Goal: Task Accomplishment & Management: Manage account settings

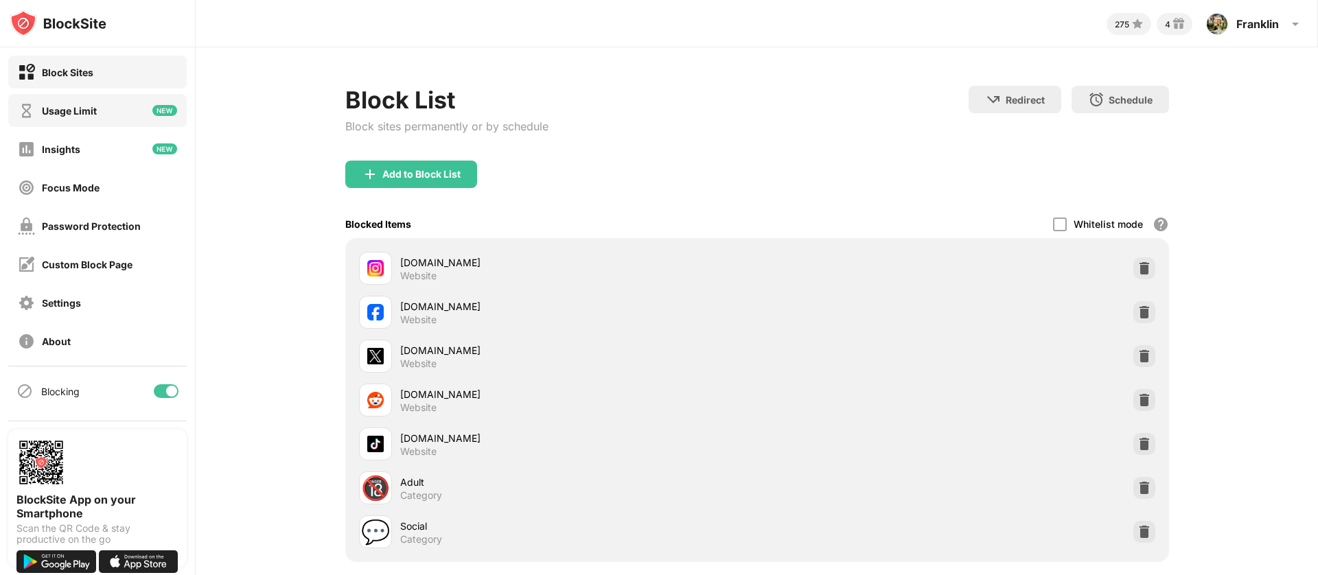
click at [68, 113] on div "Usage Limit" at bounding box center [69, 111] width 55 height 12
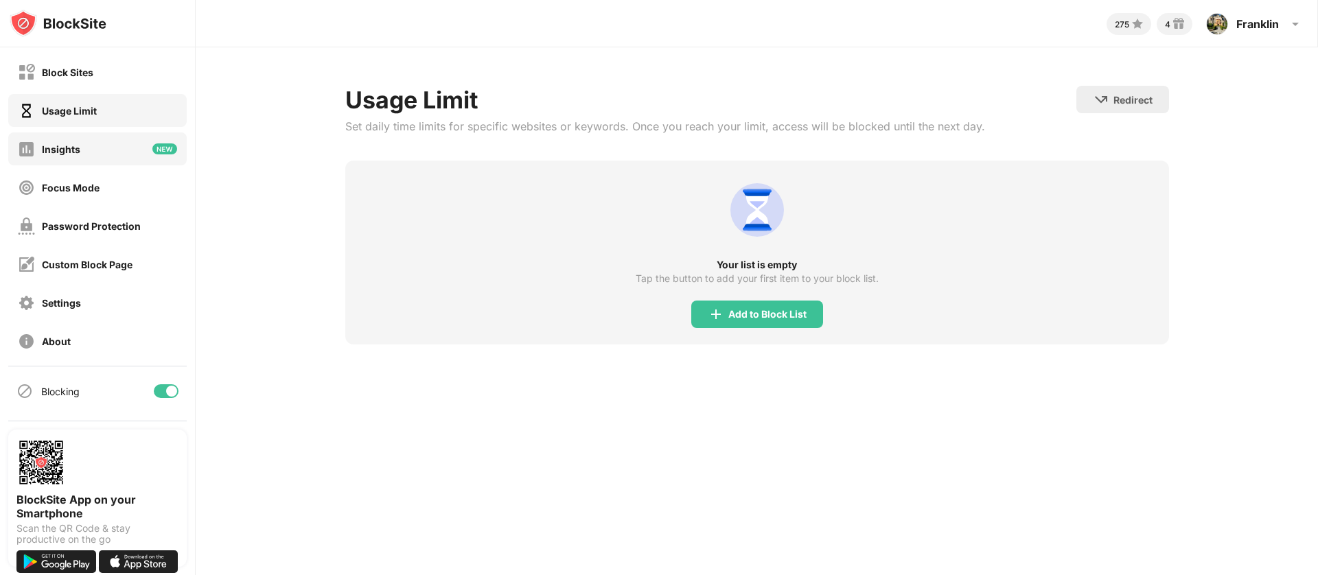
click at [53, 152] on div "Insights" at bounding box center [61, 149] width 38 height 12
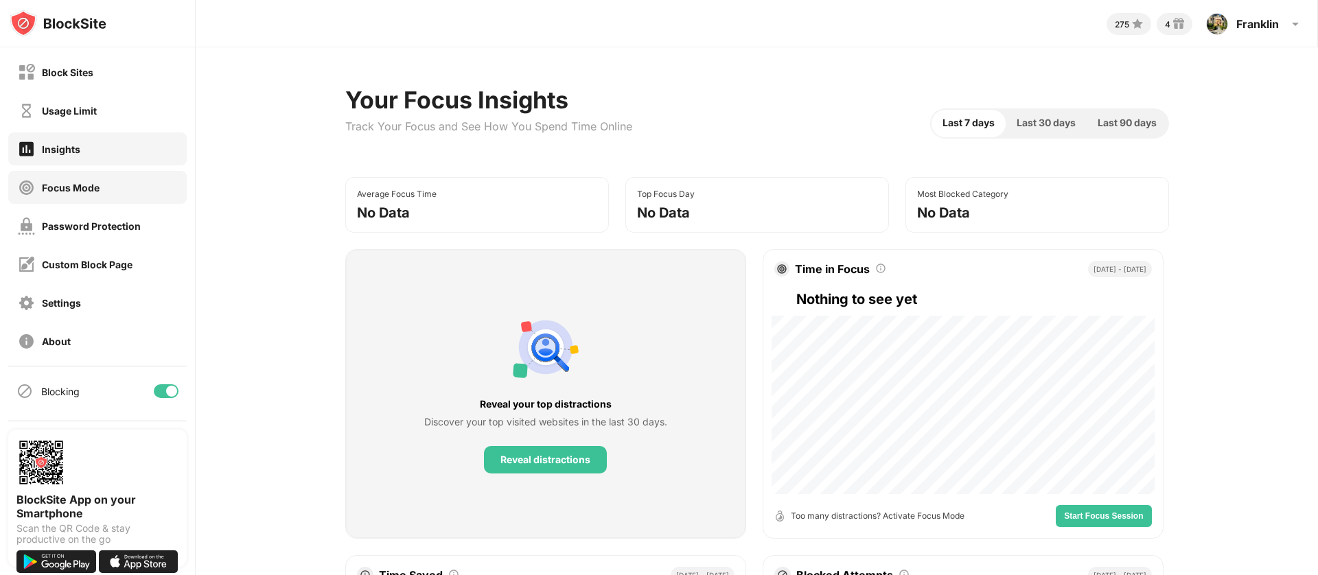
click at [67, 190] on div "Focus Mode" at bounding box center [71, 188] width 58 height 12
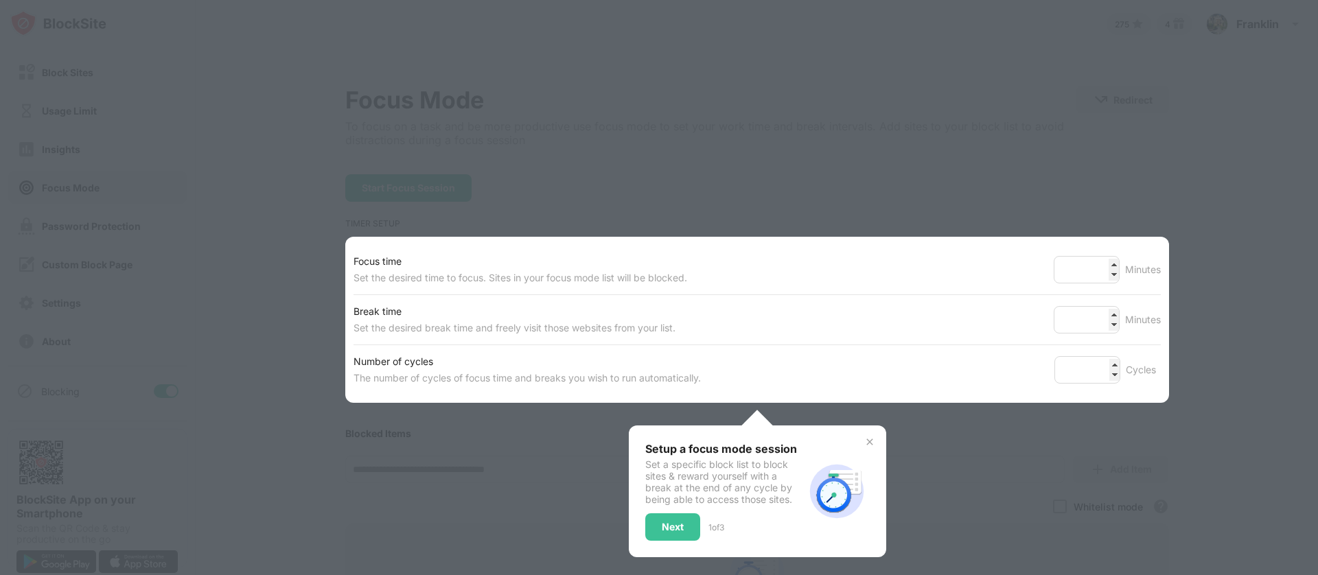
click at [114, 214] on div at bounding box center [659, 287] width 1318 height 575
click at [264, 192] on div at bounding box center [659, 287] width 1318 height 575
click at [345, 284] on div "Focus time Set the desired time to focus. Sites in your focus mode list will be…" at bounding box center [757, 320] width 824 height 166
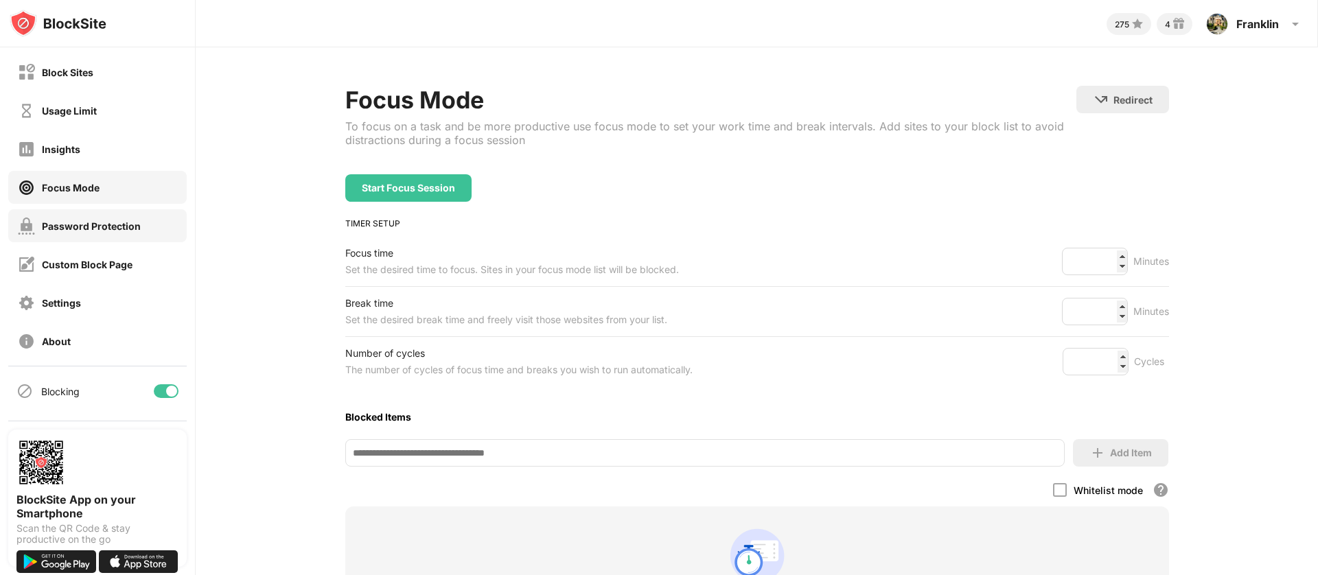
click at [60, 216] on div "Password Protection" at bounding box center [97, 225] width 179 height 33
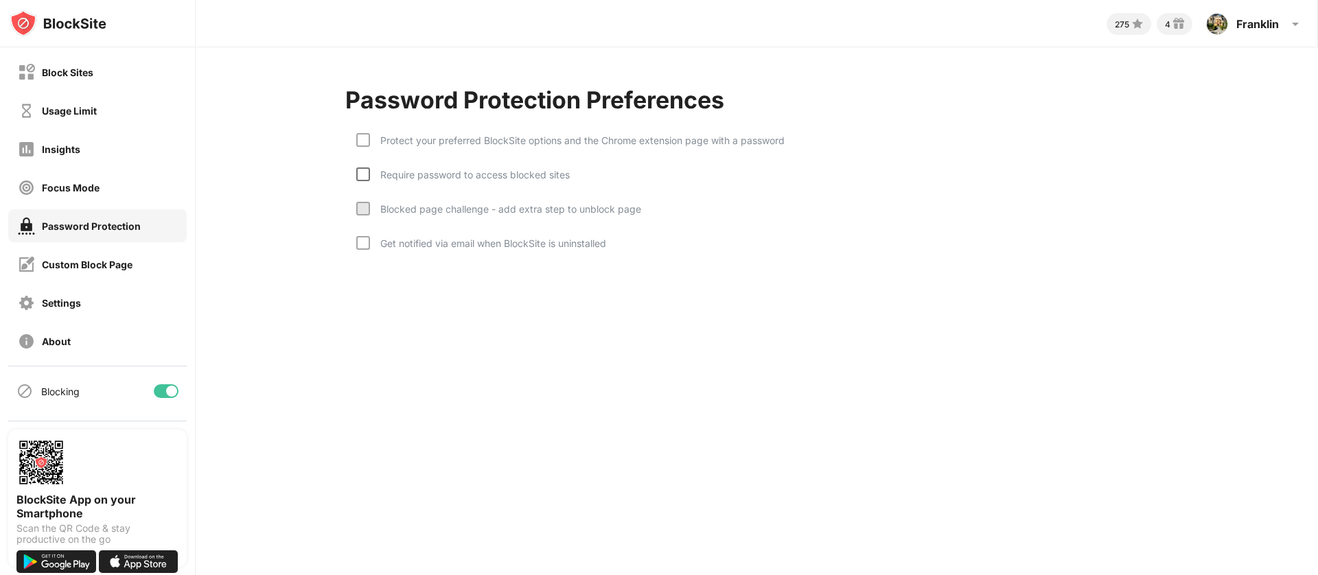
click at [359, 180] on div at bounding box center [363, 175] width 14 height 14
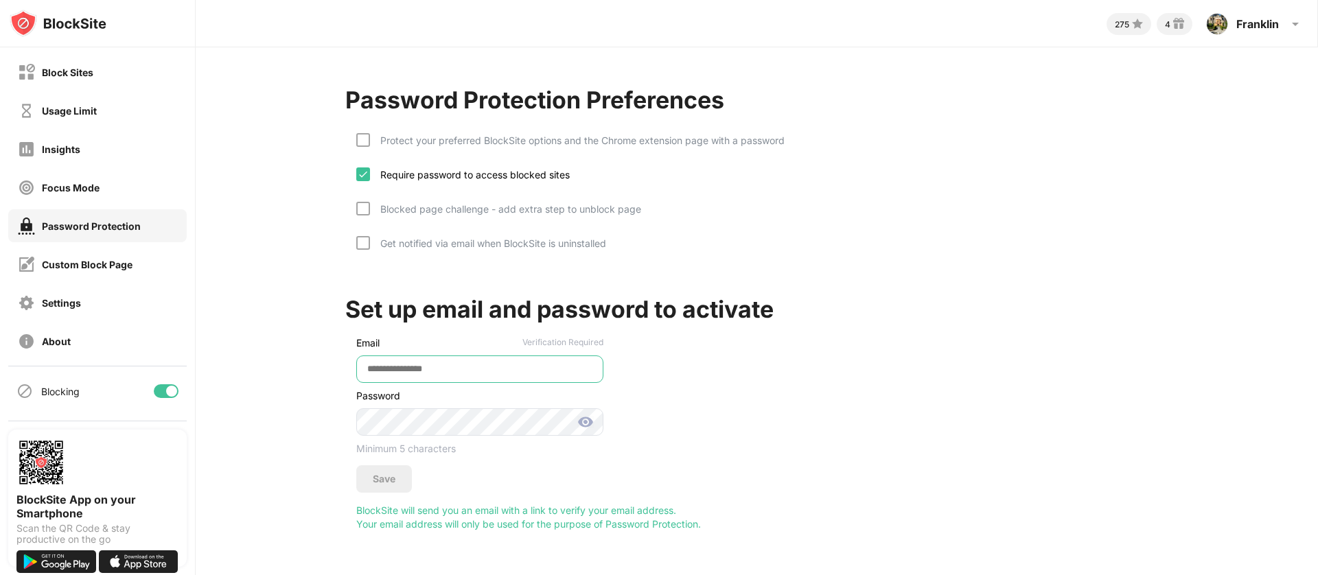
click at [398, 380] on input "email" at bounding box center [479, 369] width 247 height 27
click at [363, 179] on img at bounding box center [363, 174] width 11 height 11
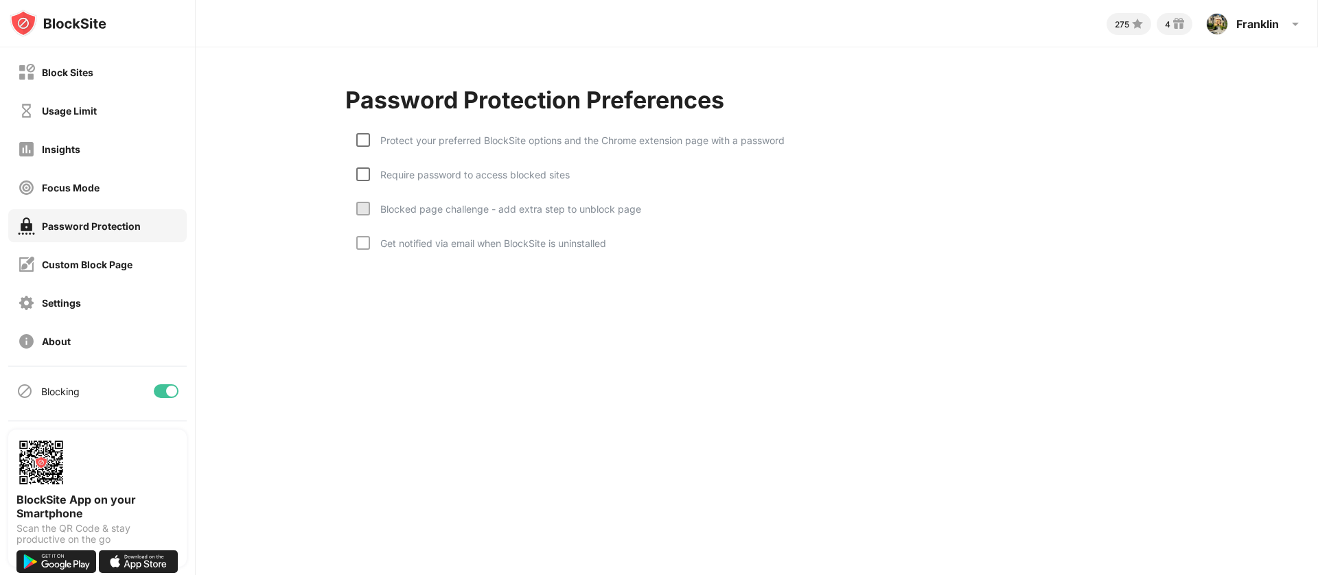
click at [367, 141] on div at bounding box center [363, 140] width 14 height 14
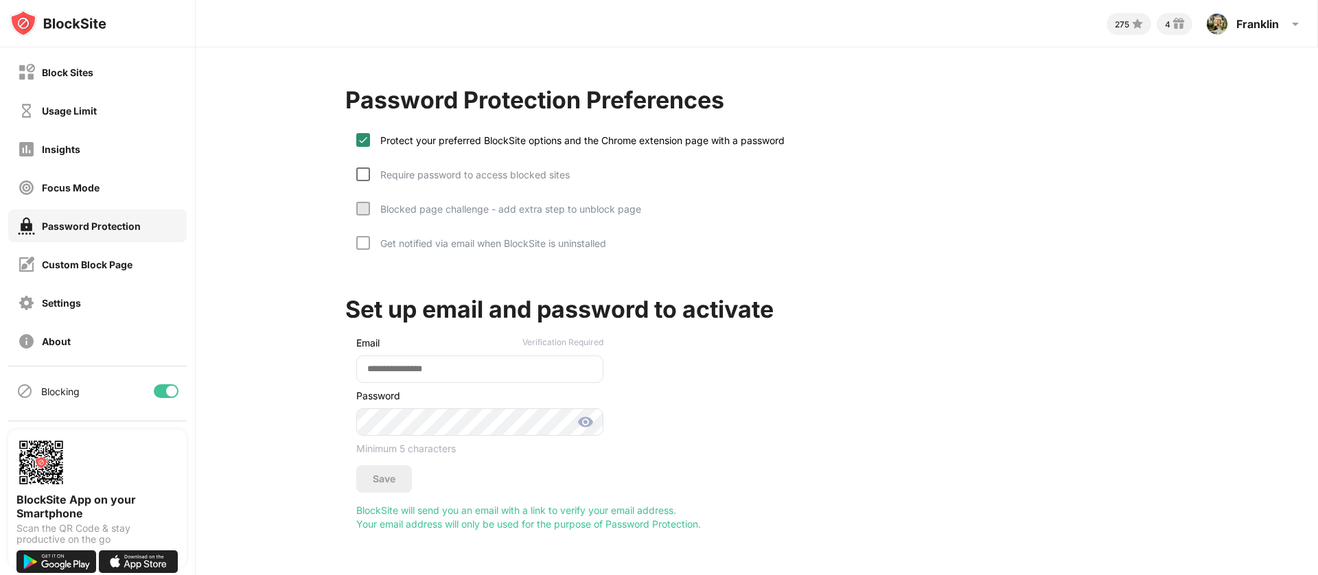
click at [366, 142] on img at bounding box center [363, 140] width 11 height 11
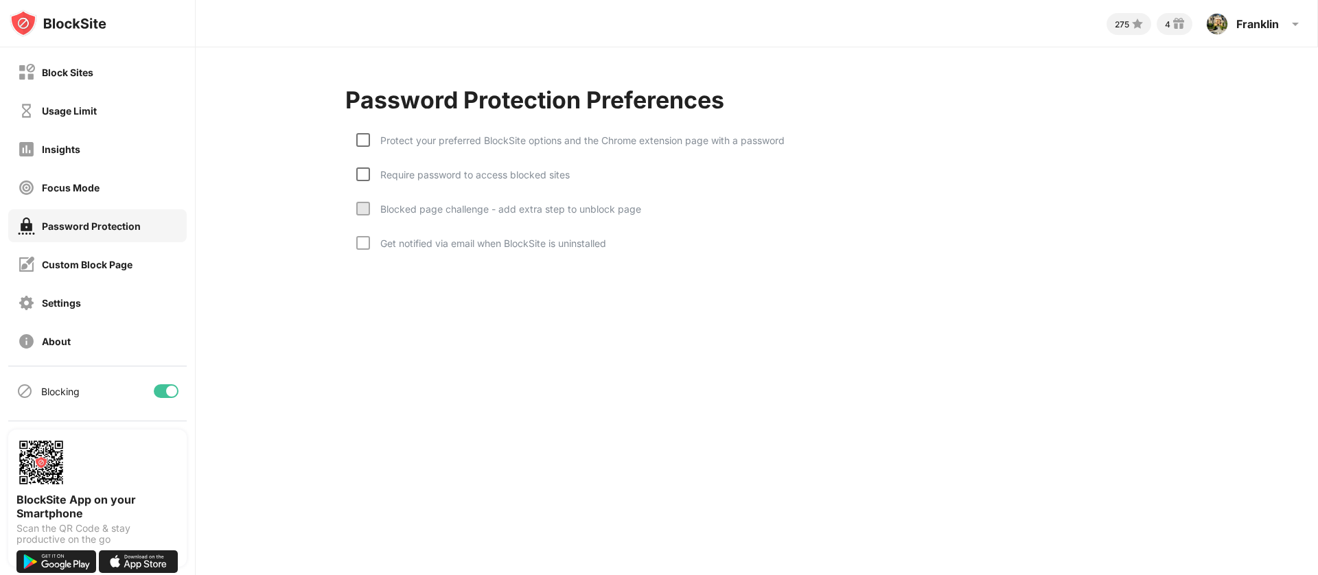
click at [255, 292] on div "Password Protection Preferences Protect your preferred BlockSite options and th…" at bounding box center [757, 178] width 1123 height 262
click at [84, 200] on div "Focus Mode" at bounding box center [97, 187] width 179 height 33
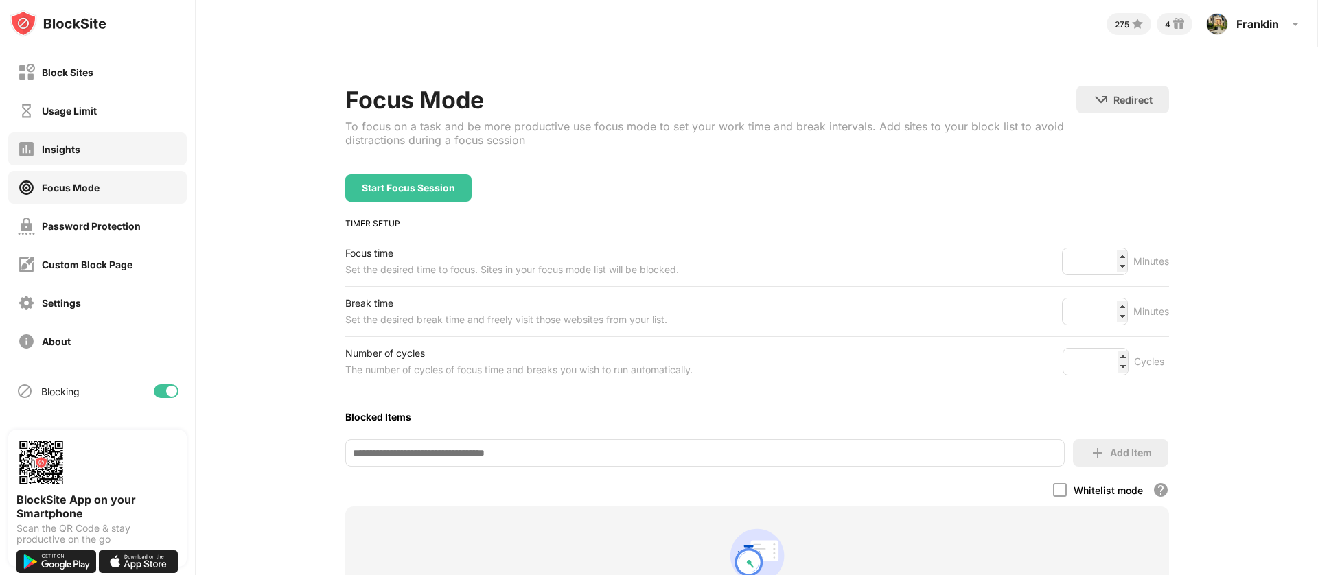
click at [115, 146] on div "Insights" at bounding box center [97, 149] width 179 height 33
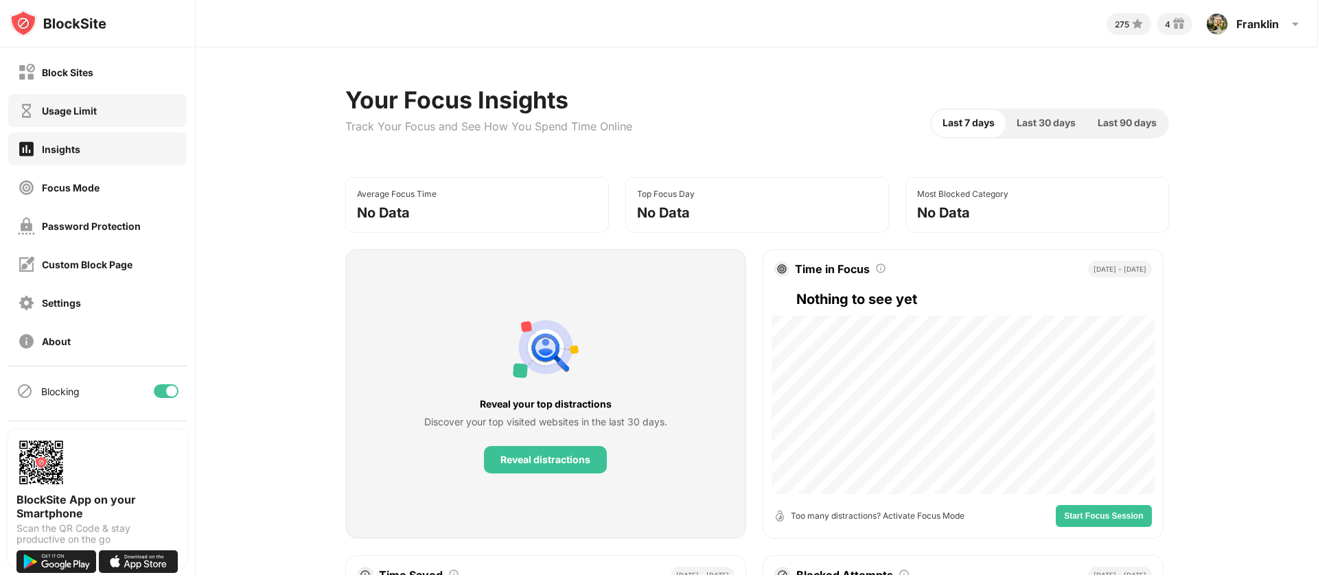
click at [135, 122] on div "Usage Limit" at bounding box center [97, 110] width 179 height 33
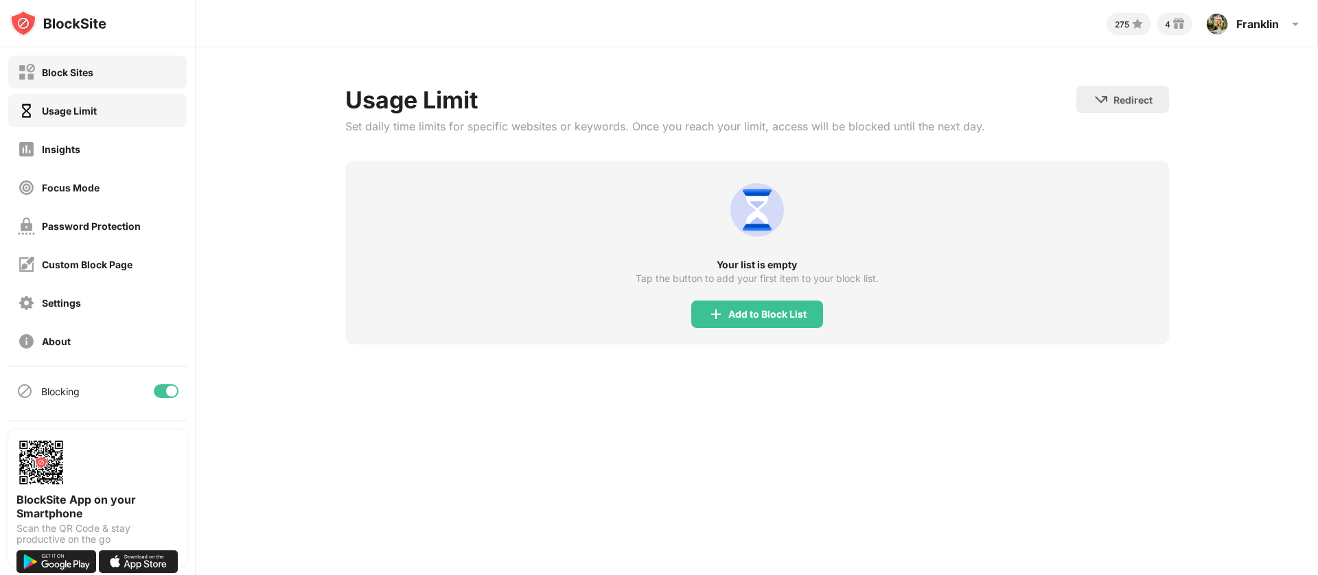
click at [143, 77] on div "Block Sites" at bounding box center [97, 72] width 179 height 33
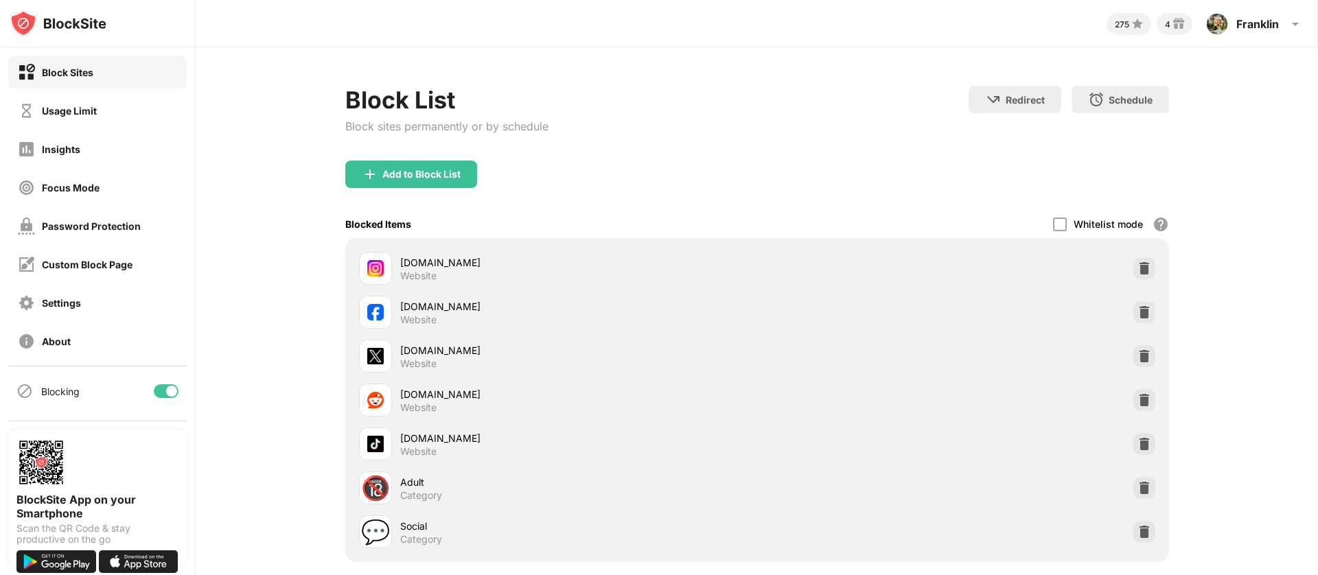
scroll to position [104, 0]
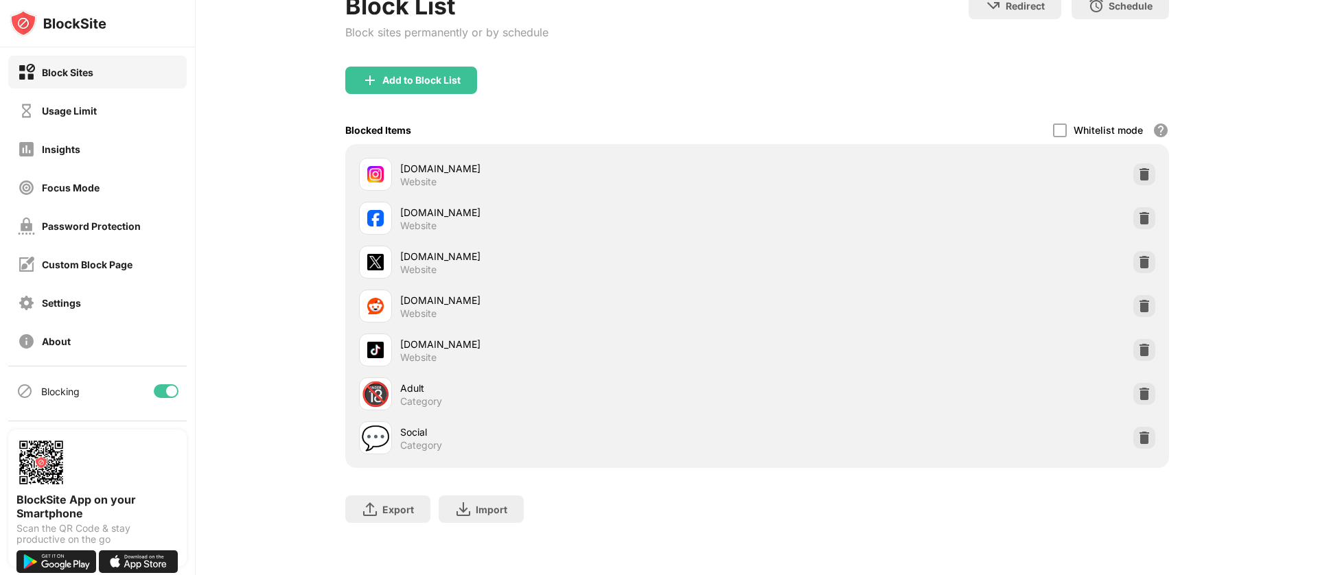
click at [435, 83] on div "Add to Block List" at bounding box center [411, 80] width 132 height 27
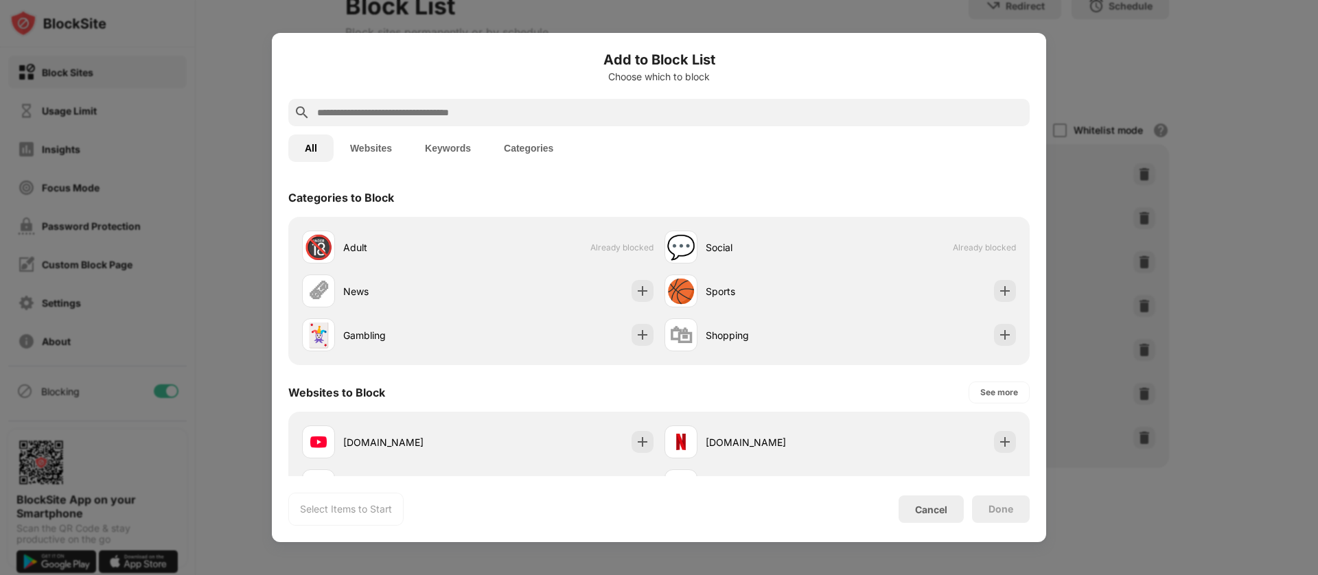
click at [590, 116] on input "text" at bounding box center [670, 112] width 709 height 16
click at [389, 147] on button "Websites" at bounding box center [371, 148] width 75 height 27
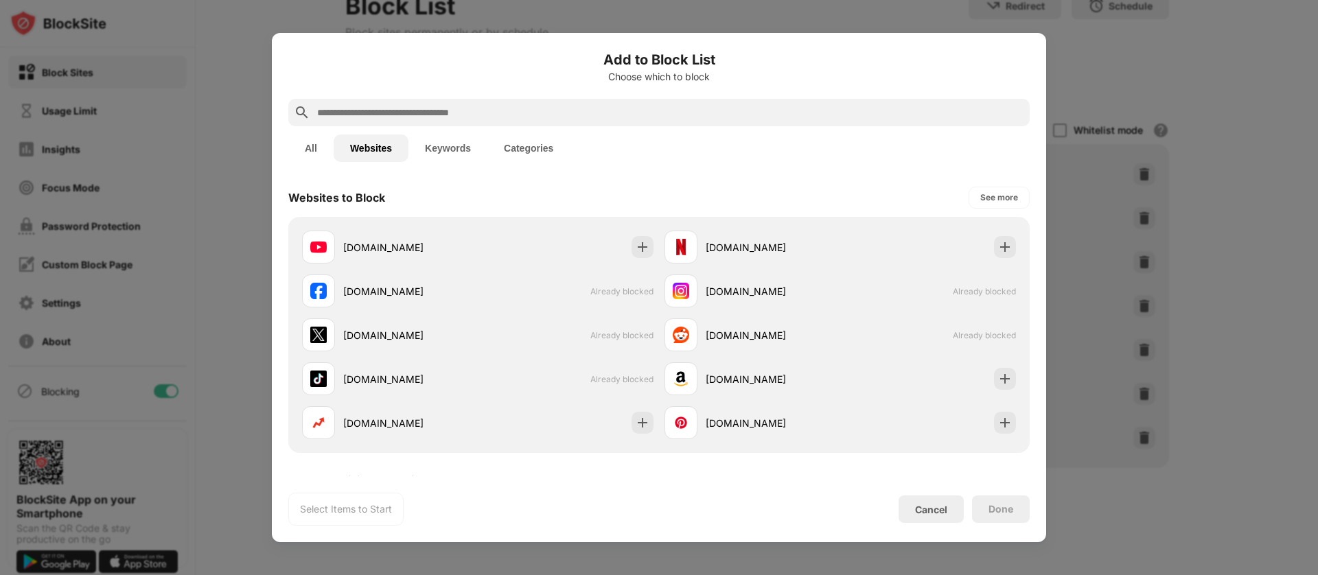
click at [597, 87] on div "Add to Block List Choose which to block" at bounding box center [659, 73] width 742 height 49
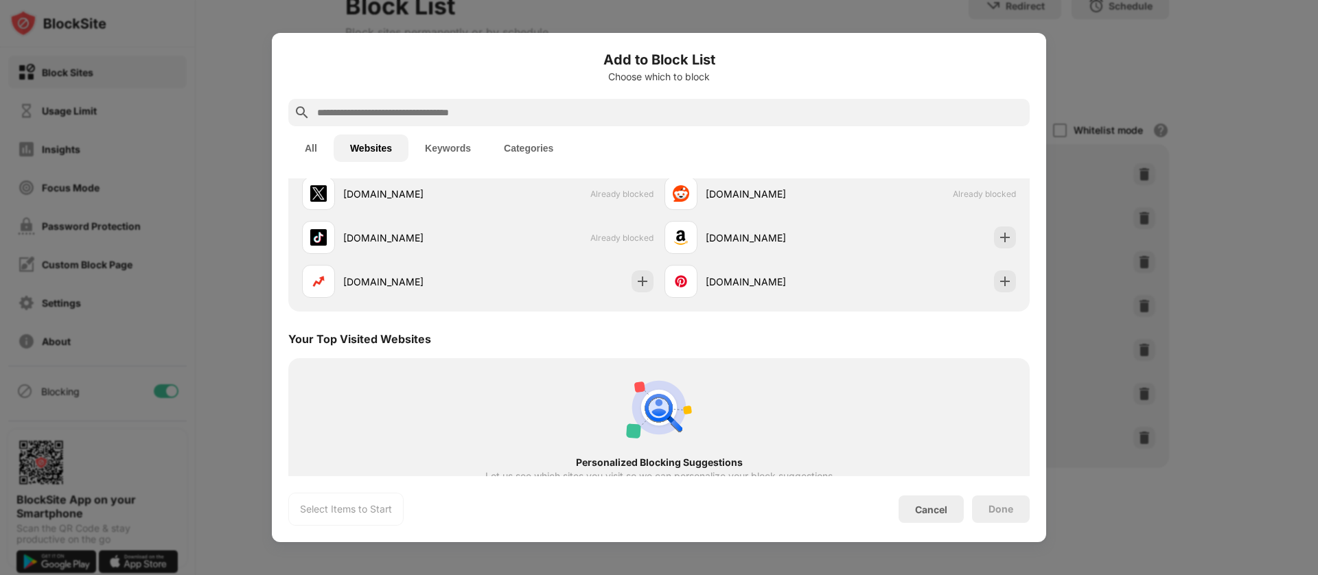
scroll to position [202, 0]
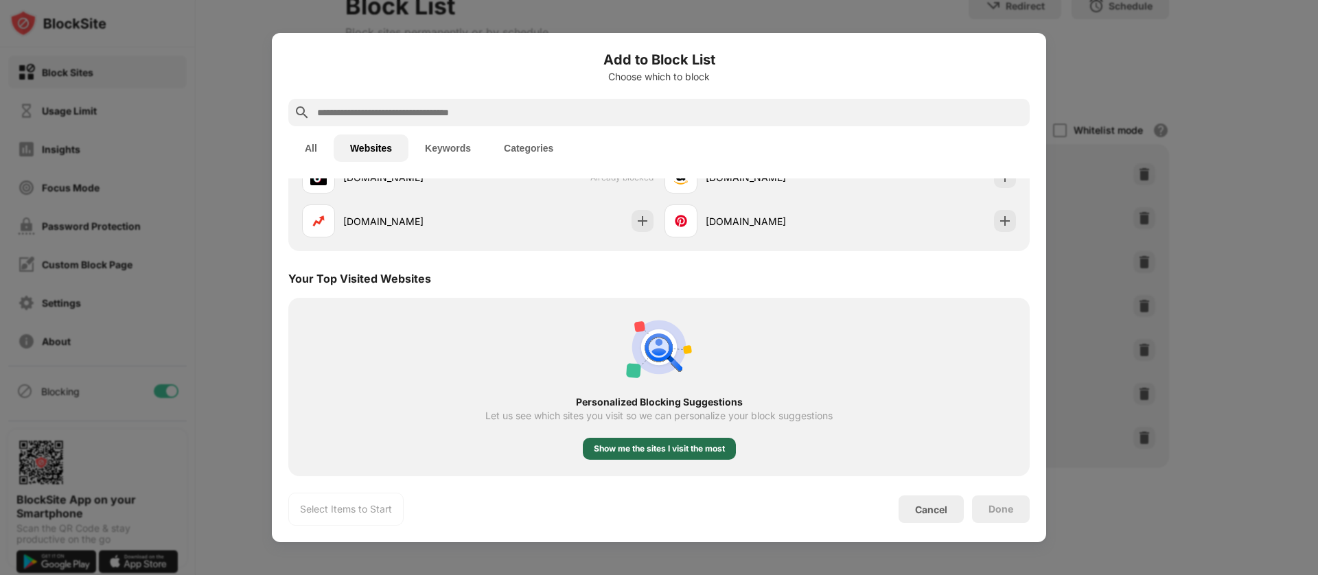
click at [656, 453] on div "Show me the sites I visit the most" at bounding box center [659, 449] width 131 height 14
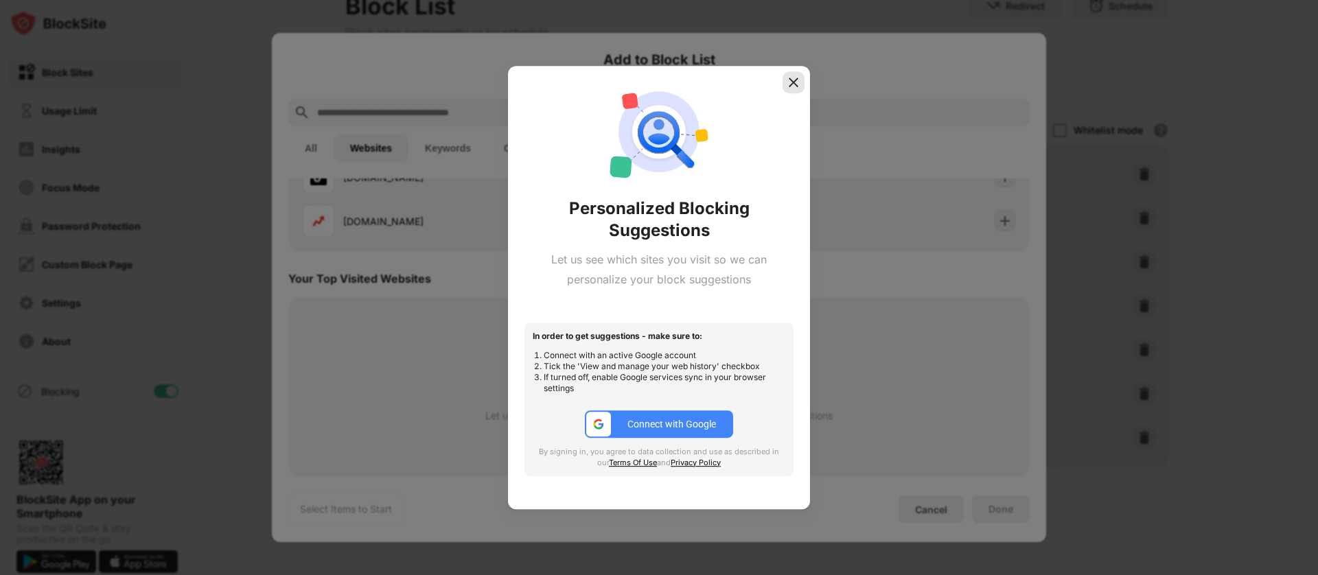
click at [796, 89] on img at bounding box center [794, 83] width 14 height 14
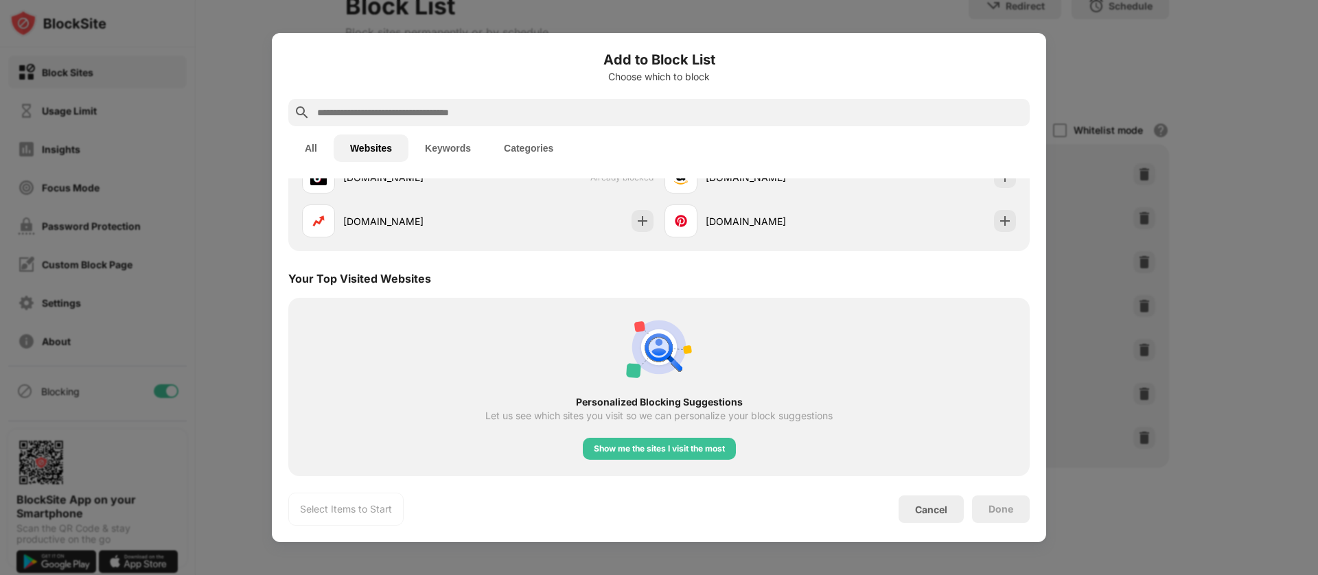
click at [738, 113] on input "text" at bounding box center [670, 112] width 709 height 16
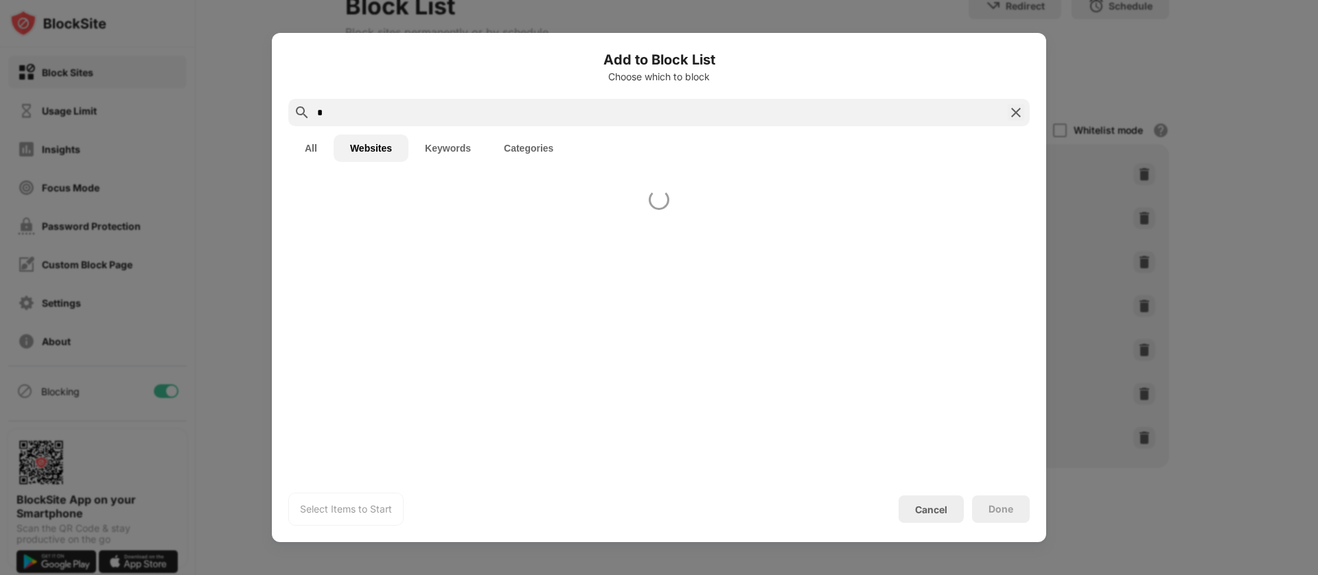
scroll to position [0, 0]
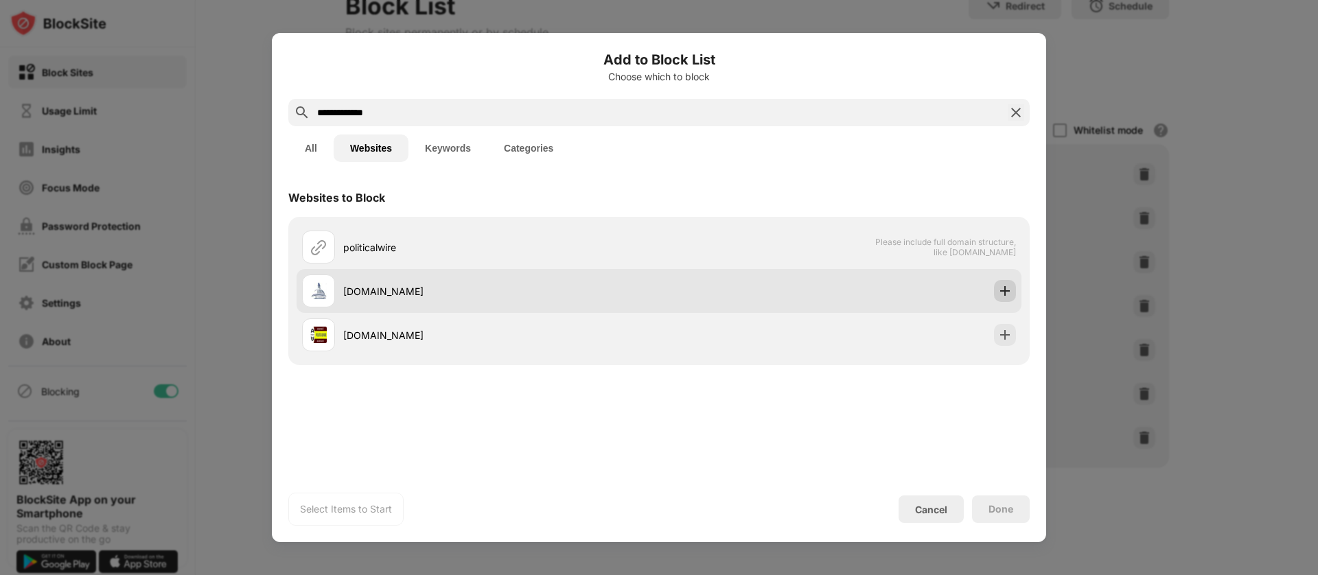
type input "**********"
click at [1007, 293] on img at bounding box center [1005, 291] width 14 height 14
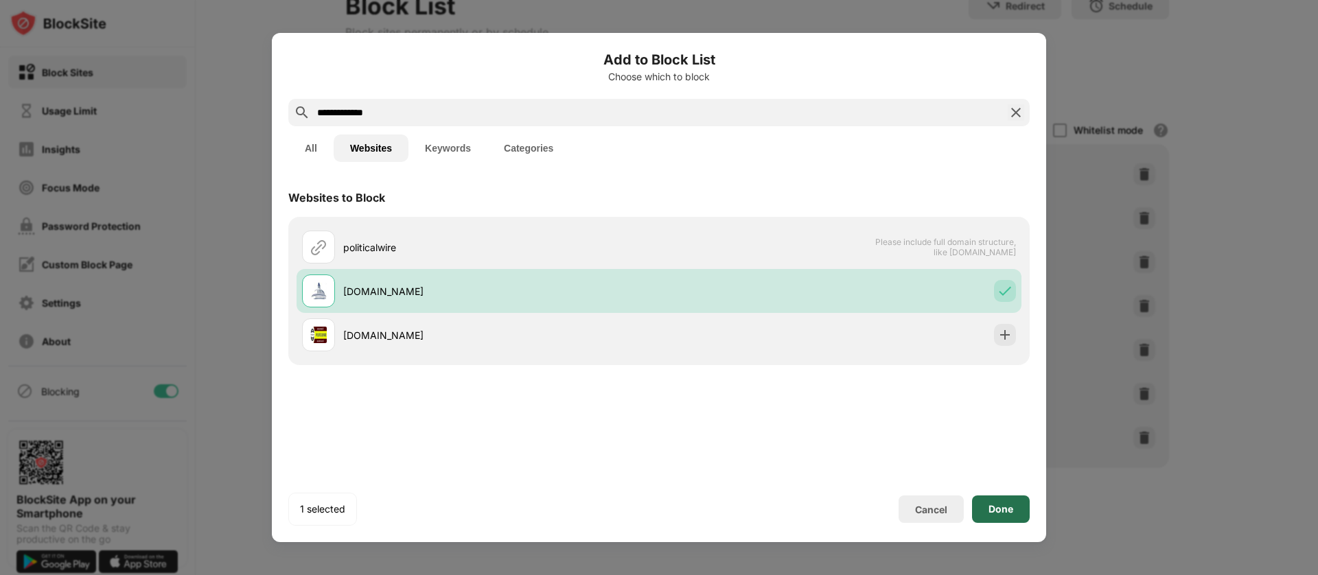
click at [1019, 512] on div "Done" at bounding box center [1001, 509] width 58 height 27
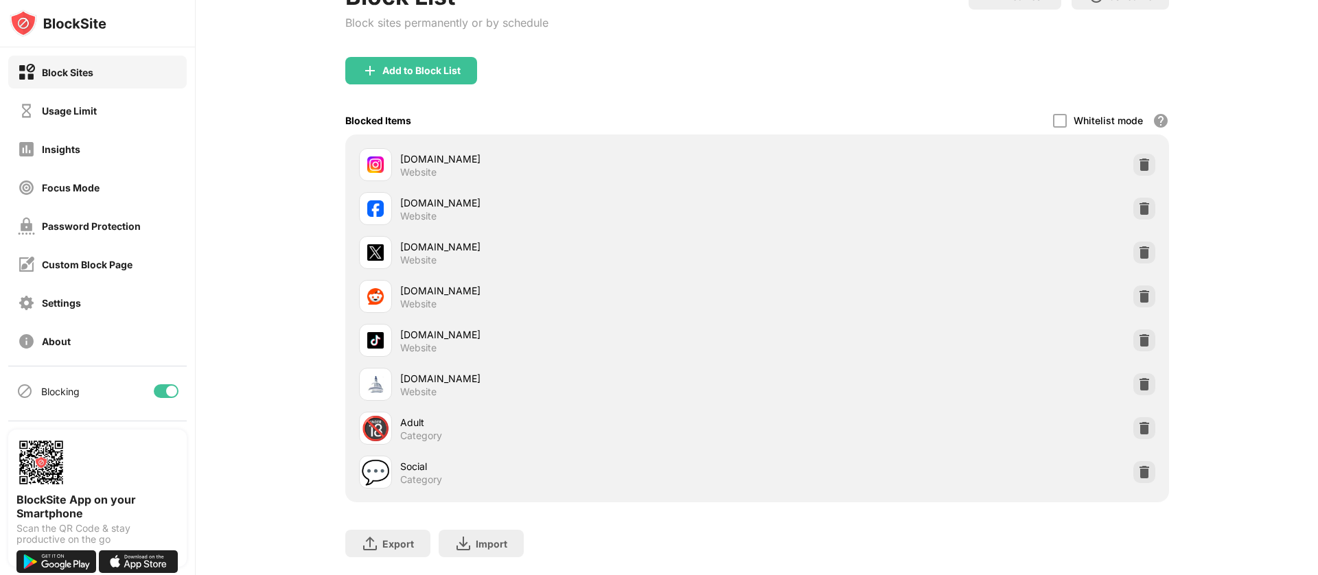
click at [283, 376] on div "Block List Block sites permanently or by schedule Redirect Choose a site to be …" at bounding box center [757, 277] width 1123 height 666
